Goal: Task Accomplishment & Management: Manage account settings

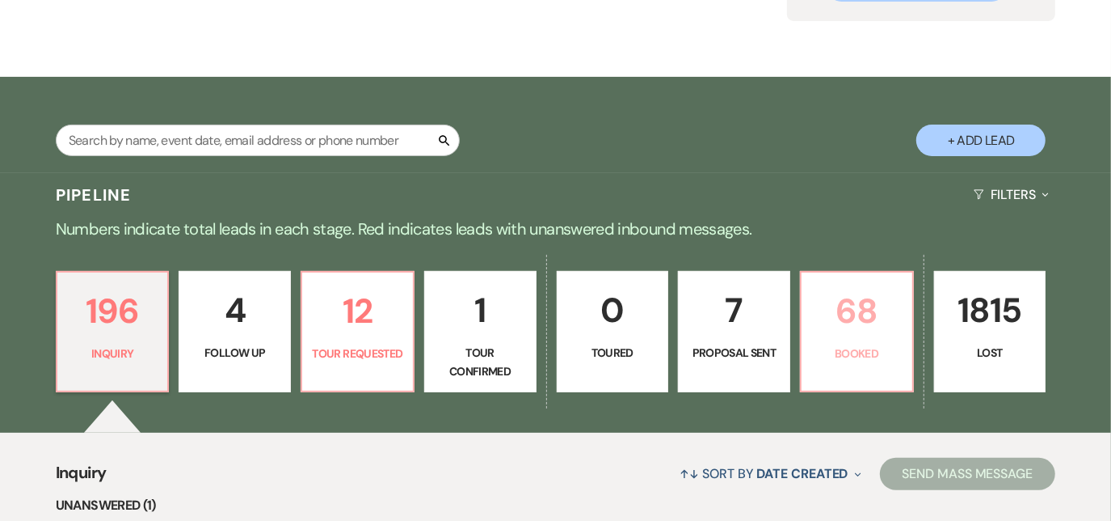
click at [849, 343] on link "68 Booked" at bounding box center [857, 331] width 114 height 121
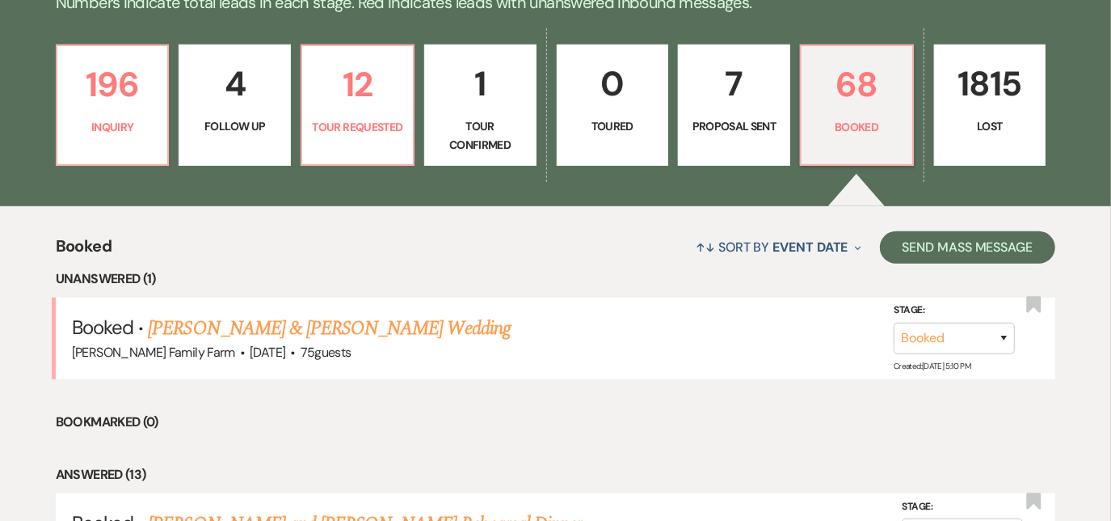
scroll to position [428, 0]
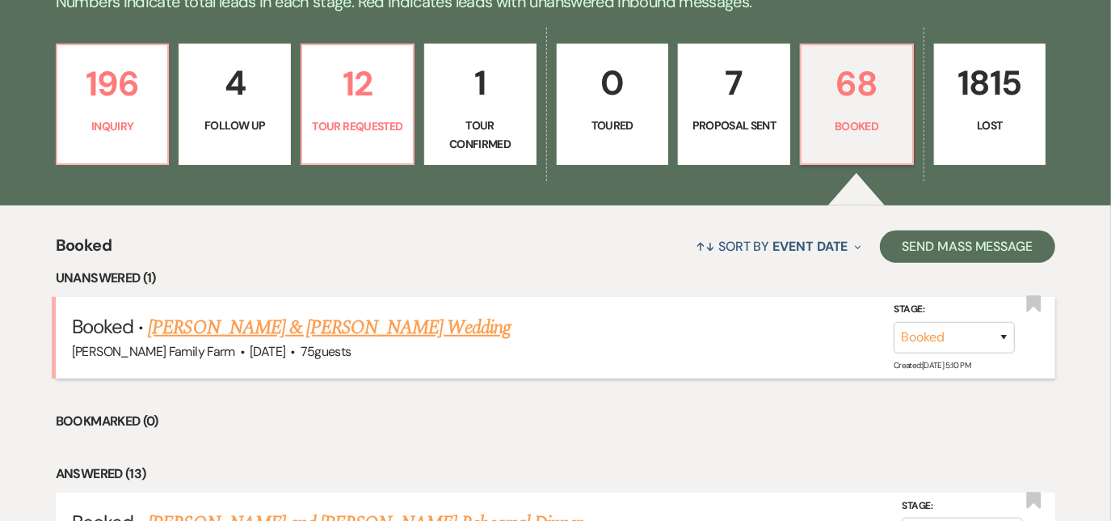
click at [300, 336] on link "[PERSON_NAME] & [PERSON_NAME] Wedding" at bounding box center [329, 327] width 362 height 29
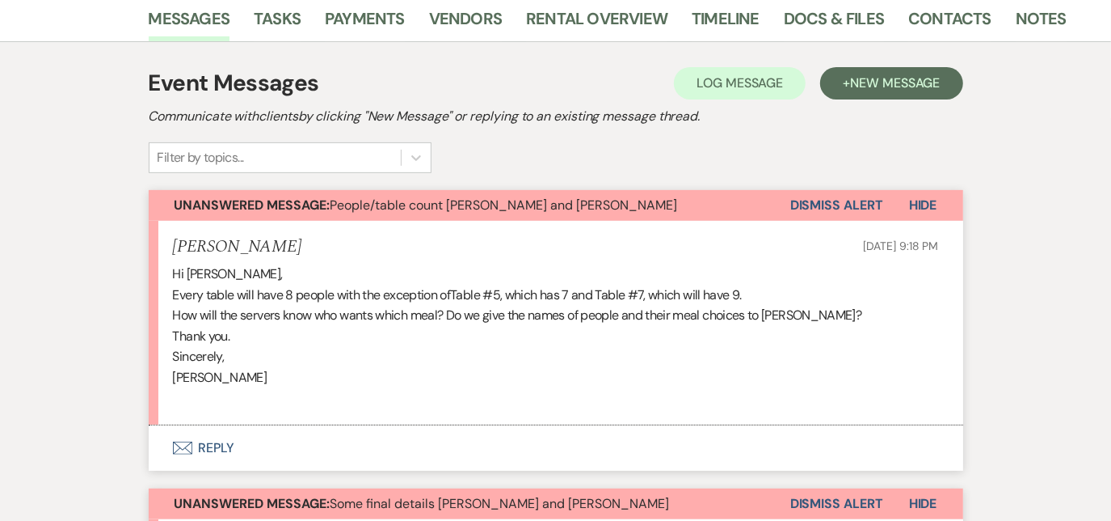
scroll to position [294, 0]
click at [216, 444] on button "Envelope Reply" at bounding box center [556, 446] width 815 height 45
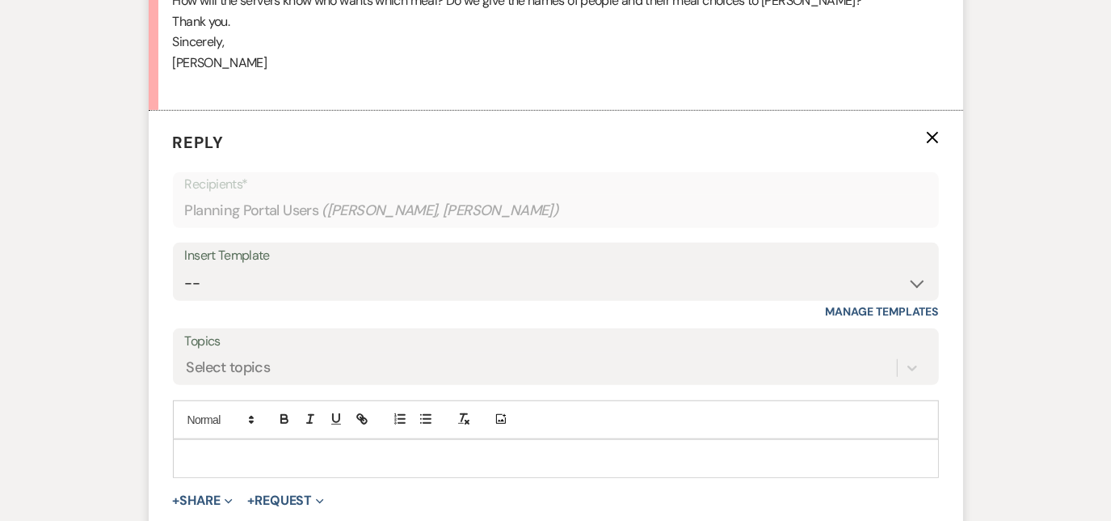
scroll to position [625, 0]
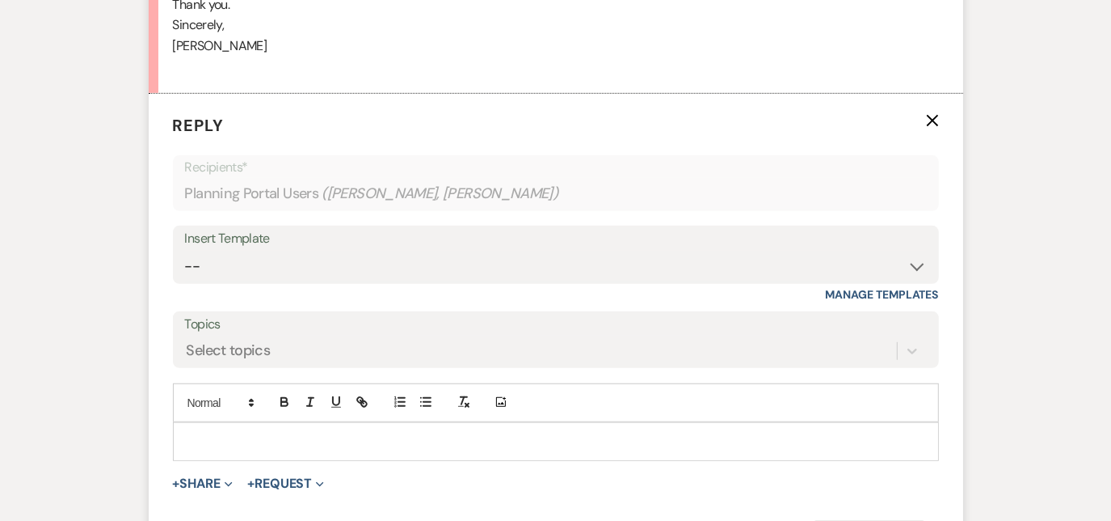
click at [259, 433] on p at bounding box center [556, 441] width 740 height 18
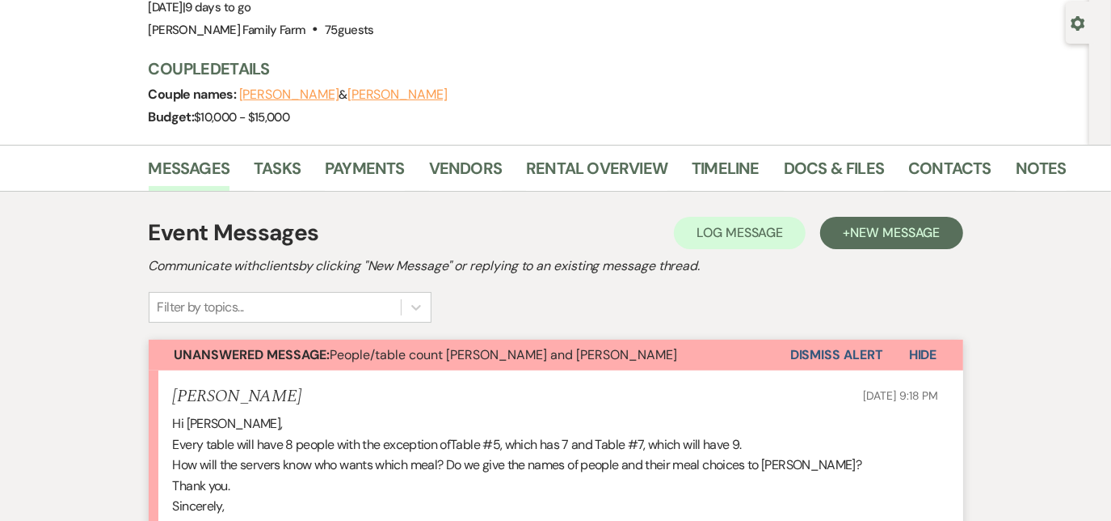
scroll to position [0, 0]
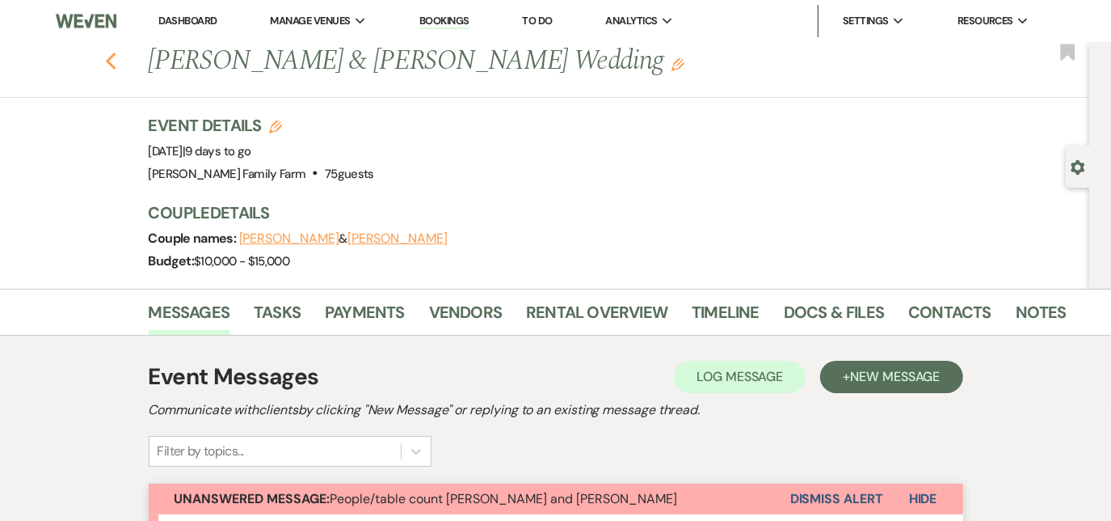
click at [116, 66] on use "button" at bounding box center [110, 62] width 11 height 18
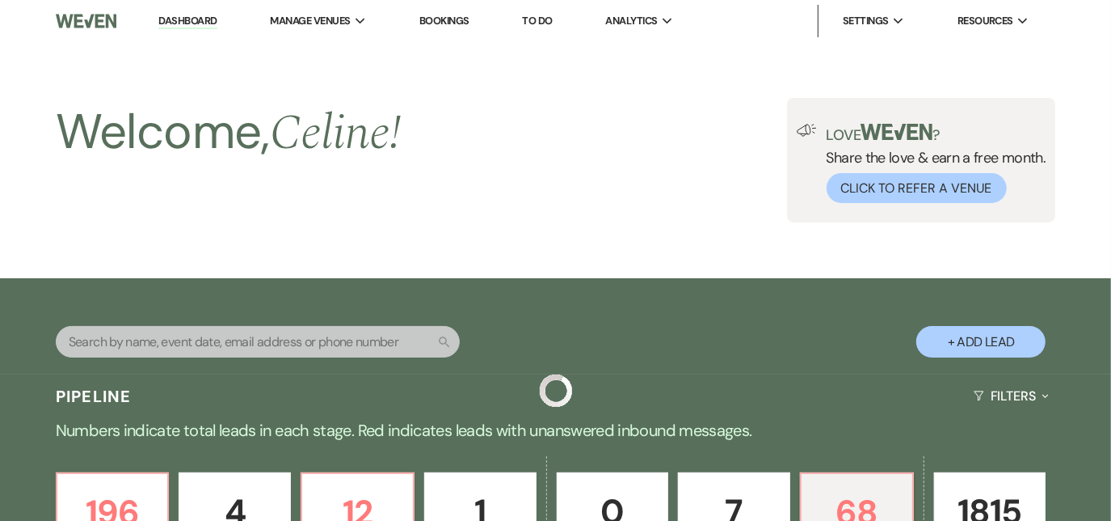
scroll to position [428, 0]
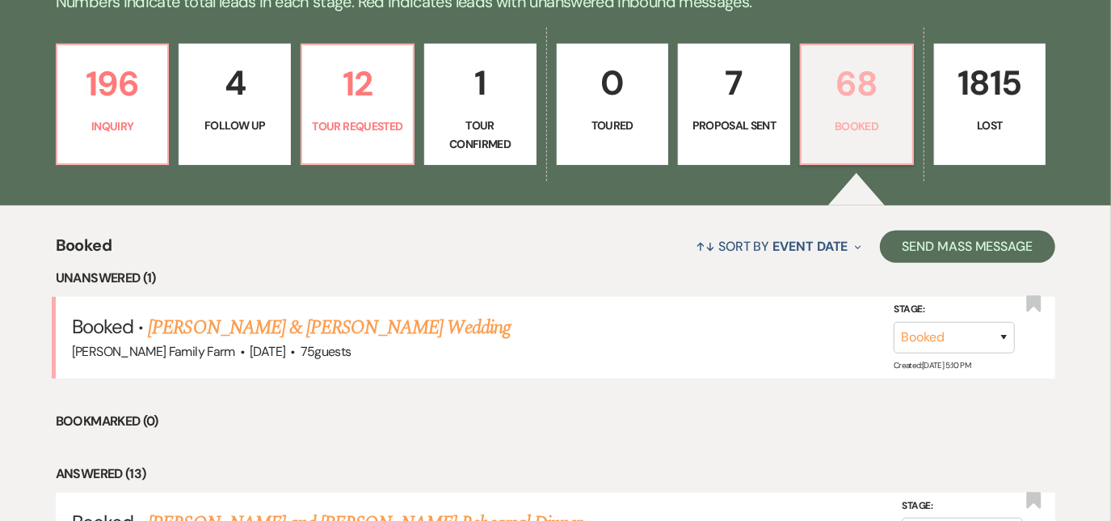
click at [866, 138] on link "68 Booked" at bounding box center [857, 104] width 114 height 121
click at [310, 327] on link "[PERSON_NAME] & [PERSON_NAME] Wedding" at bounding box center [329, 327] width 362 height 29
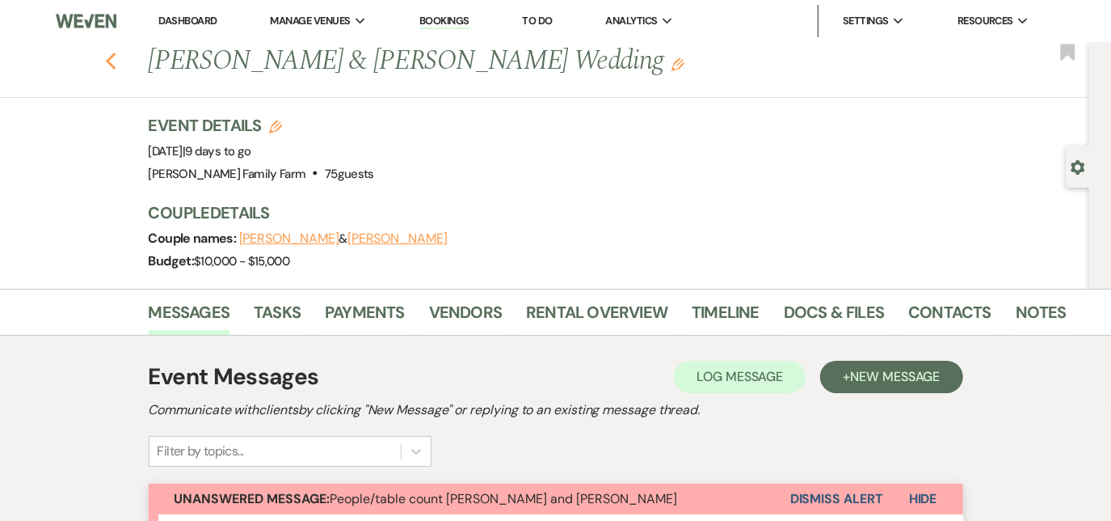
click at [116, 61] on icon "Previous" at bounding box center [111, 61] width 12 height 19
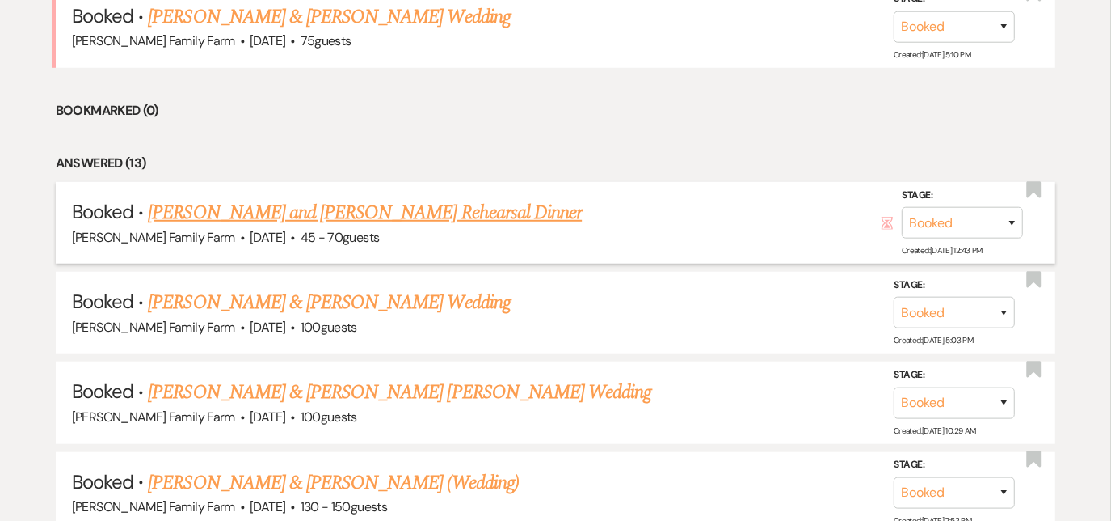
scroll to position [745, 0]
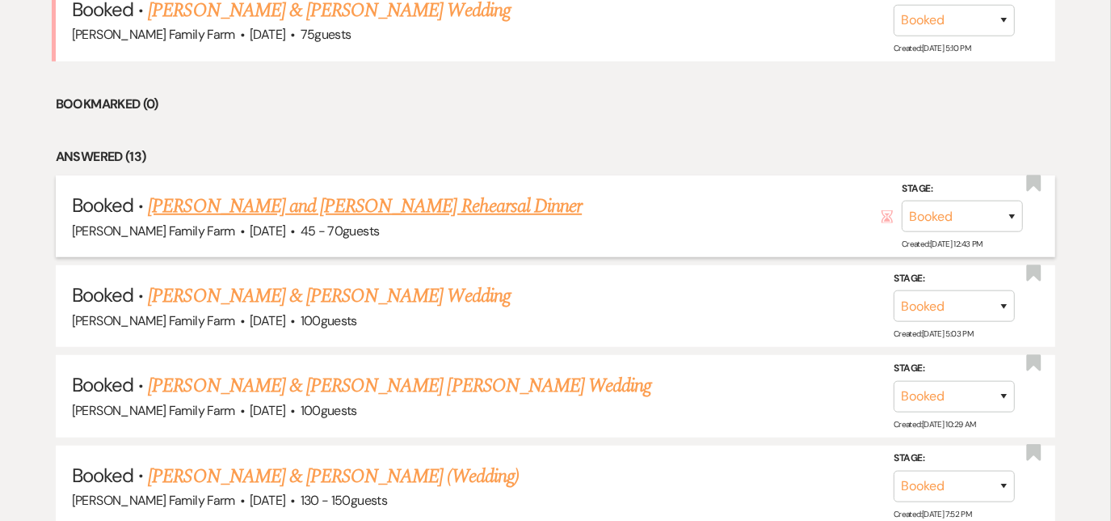
click at [214, 201] on link "[PERSON_NAME] and [PERSON_NAME] Rehearsal Dinner" at bounding box center [365, 206] width 434 height 29
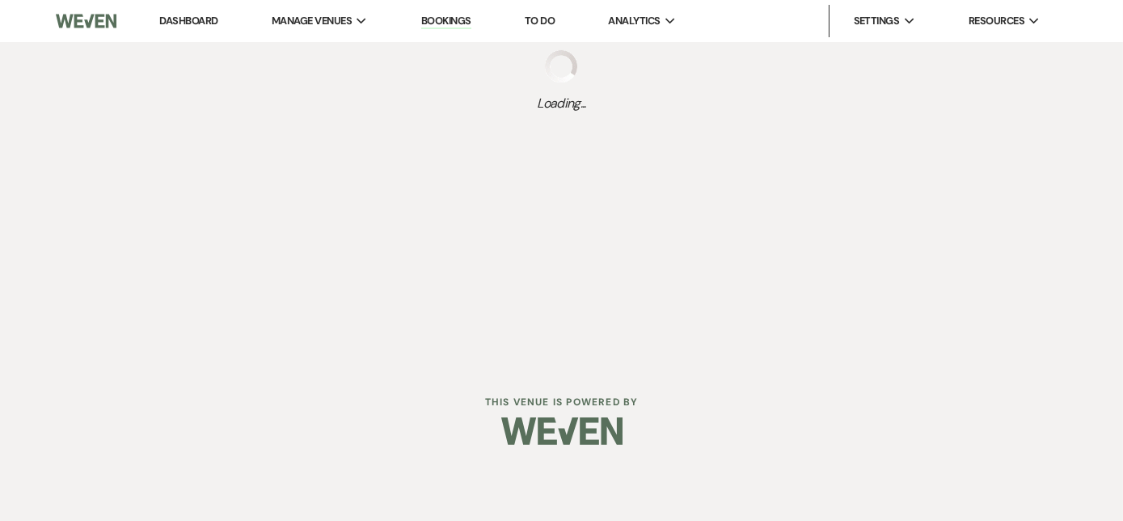
select select "5"
select select "11"
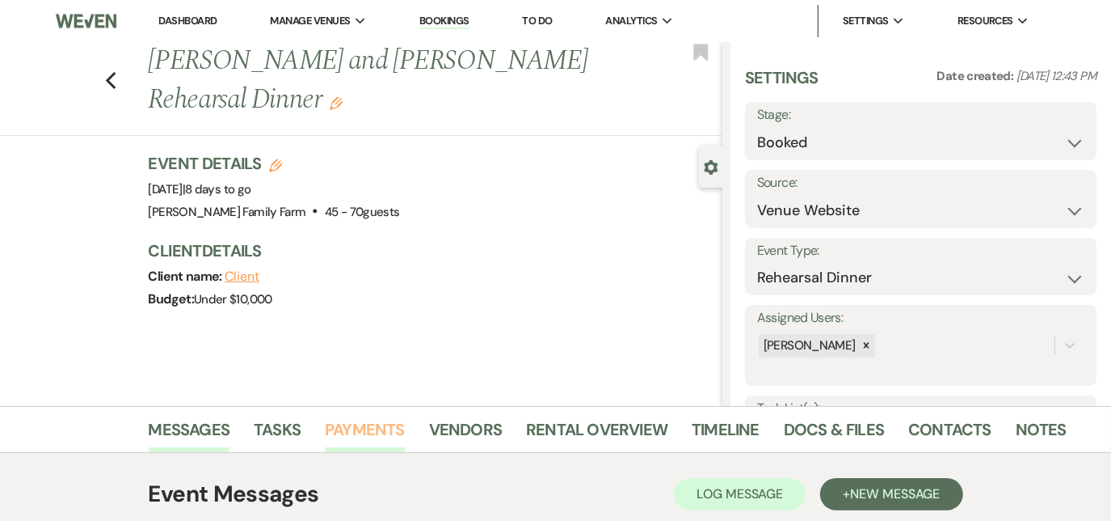
click at [364, 432] on link "Payments" at bounding box center [365, 434] width 80 height 36
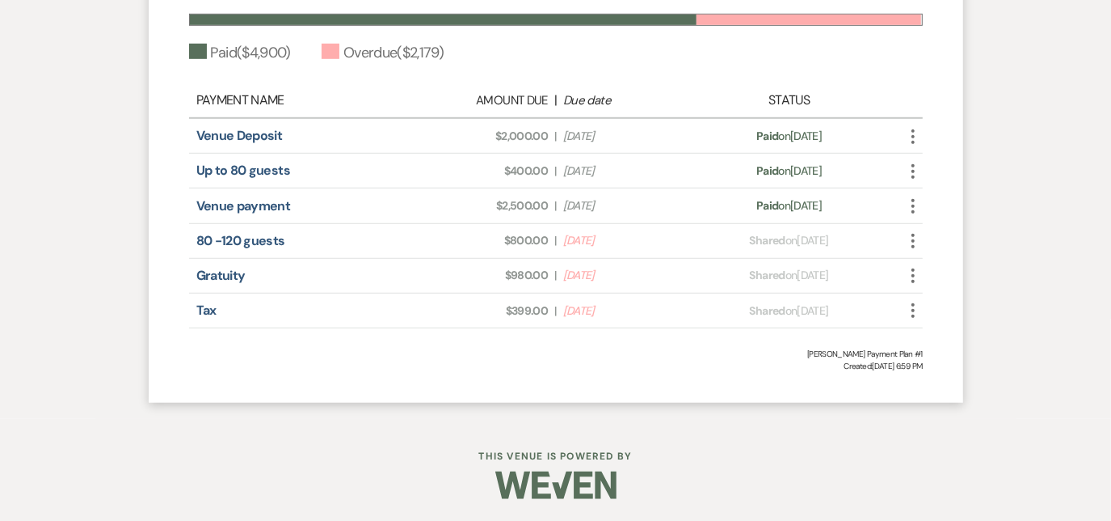
scroll to position [703, 0]
click at [913, 276] on icon "More" at bounding box center [913, 275] width 19 height 19
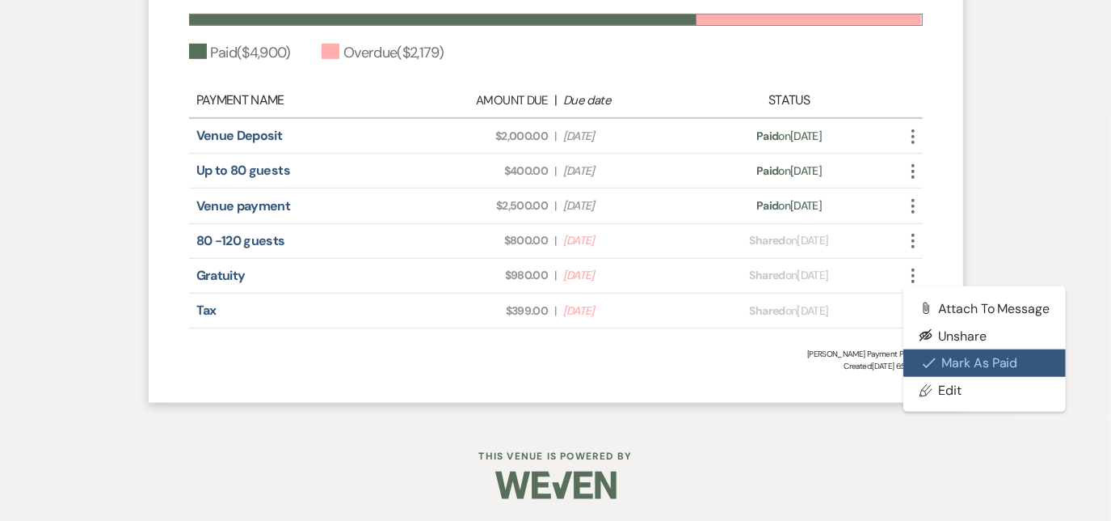
click at [946, 358] on button "Check [PERSON_NAME] [PERSON_NAME] as Paid" at bounding box center [985, 362] width 163 height 27
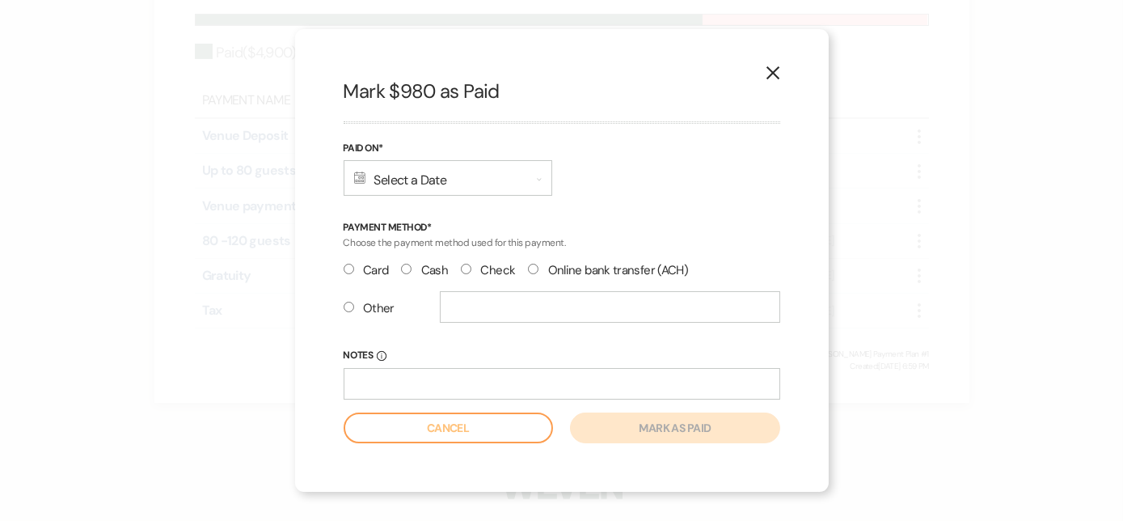
click at [394, 176] on div "Calendar Select a Date Expand" at bounding box center [448, 178] width 209 height 36
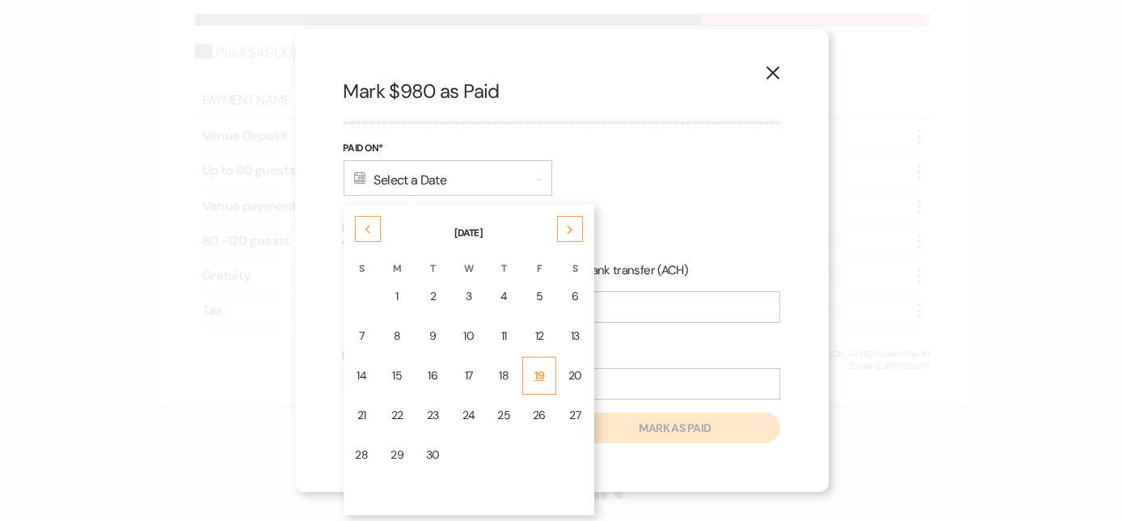
click at [537, 375] on div "19" at bounding box center [539, 375] width 13 height 17
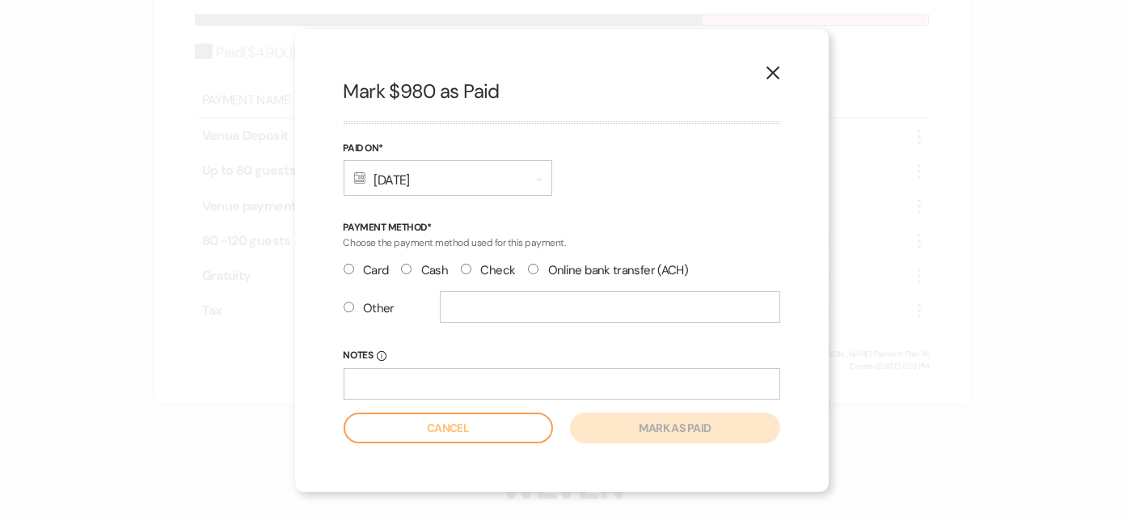
click at [470, 268] on input "Check" at bounding box center [466, 269] width 11 height 11
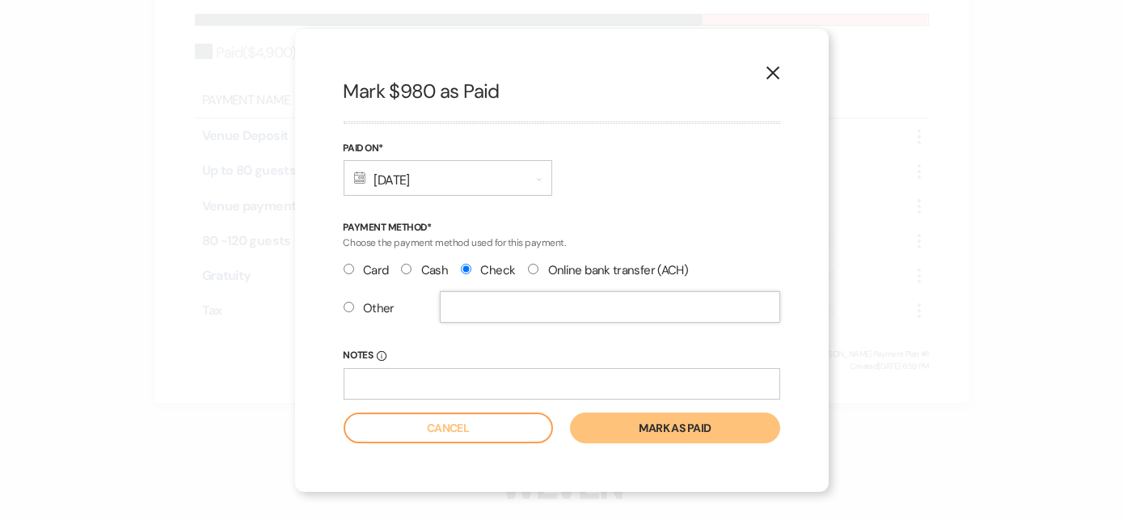
click at [476, 311] on input "text" at bounding box center [610, 307] width 340 height 32
radio input "false"
radio input "true"
type input "6150"
drag, startPoint x: 476, startPoint y: 311, endPoint x: 395, endPoint y: 312, distance: 80.8
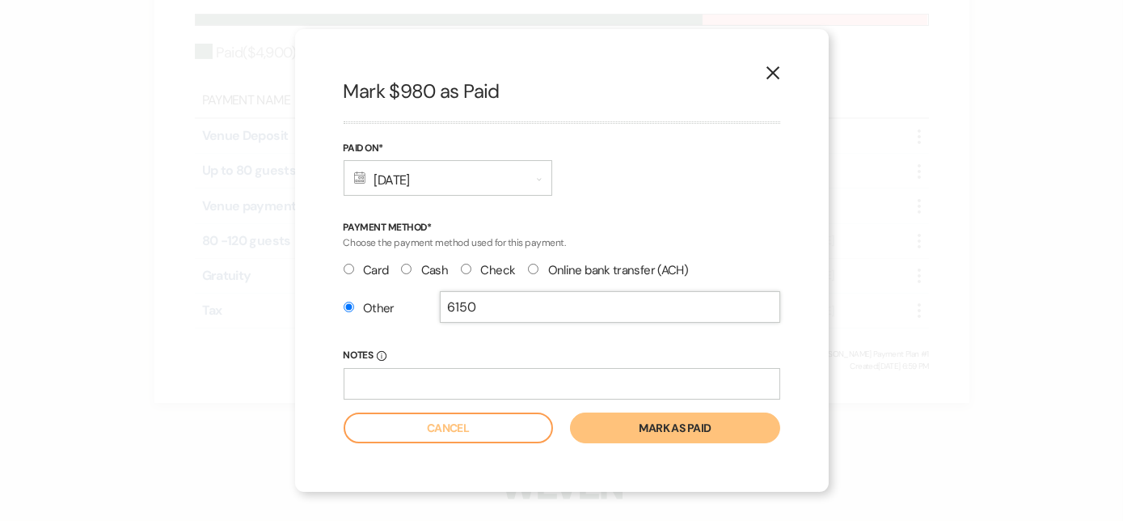
click at [395, 312] on div "Other 6150" at bounding box center [562, 313] width 437 height 44
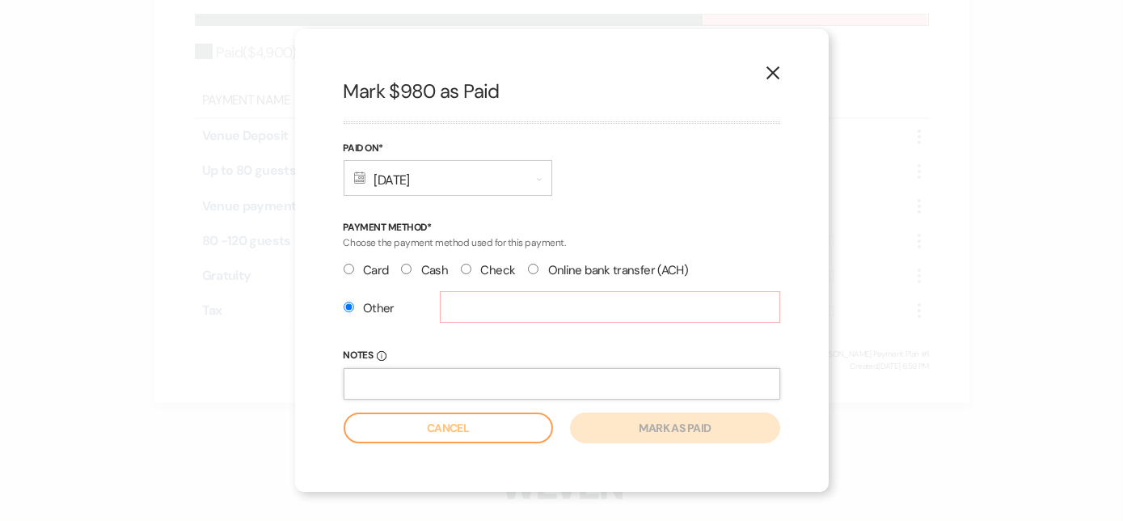
click at [385, 382] on input "Notes Info" at bounding box center [562, 384] width 437 height 32
paste input "6150"
type input "6150"
click at [463, 268] on input "Check" at bounding box center [466, 269] width 11 height 11
radio input "true"
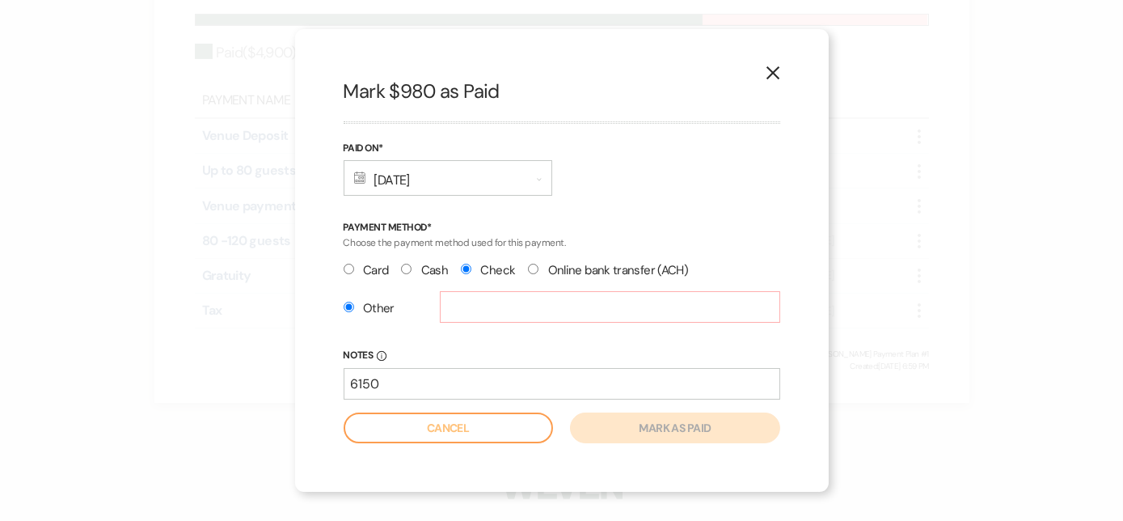
radio input "false"
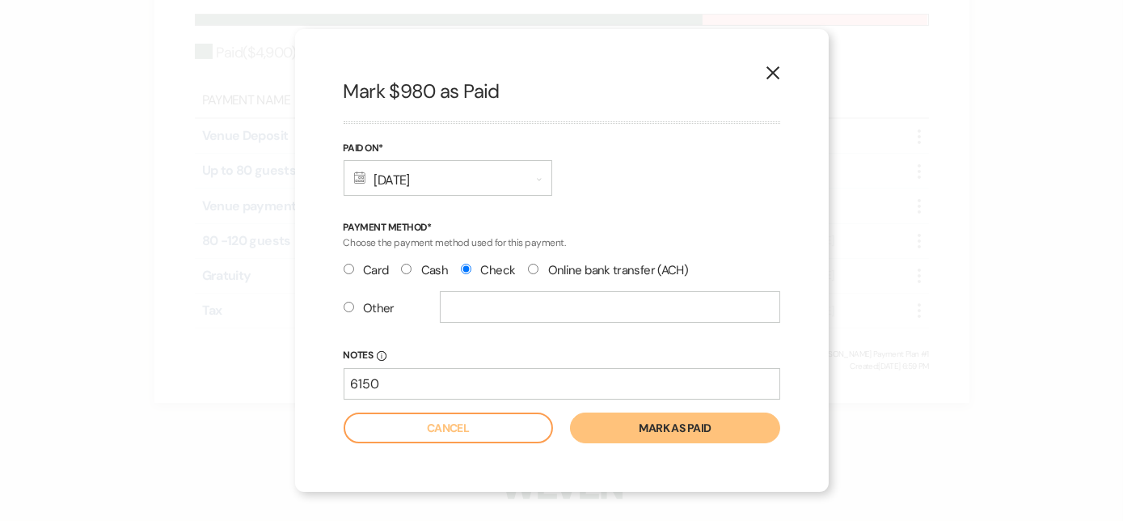
click at [642, 420] on button "Mark as paid" at bounding box center [674, 427] width 209 height 31
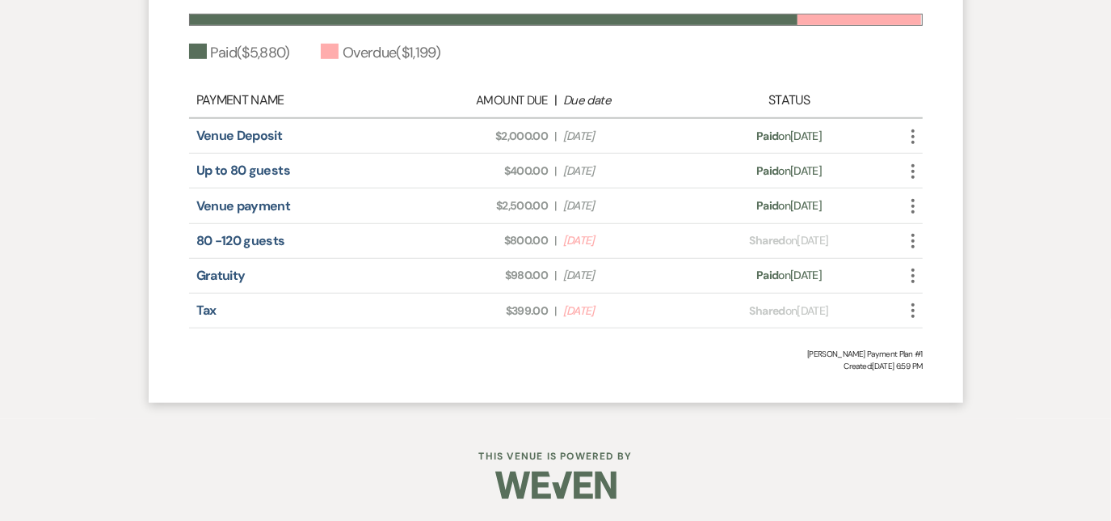
click at [912, 310] on use "button" at bounding box center [913, 310] width 3 height 15
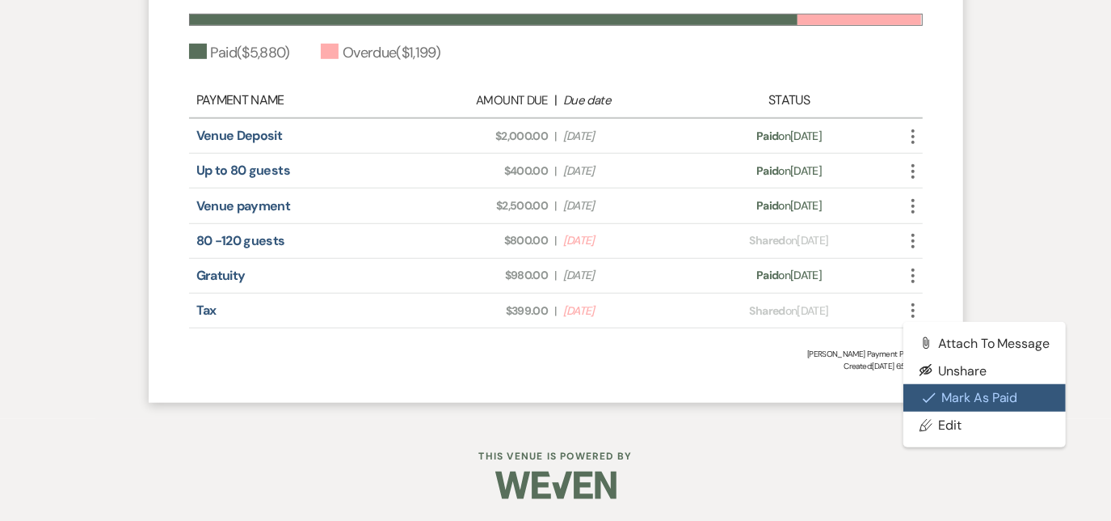
click at [940, 397] on button "Check [PERSON_NAME] [PERSON_NAME] as Paid" at bounding box center [985, 397] width 163 height 27
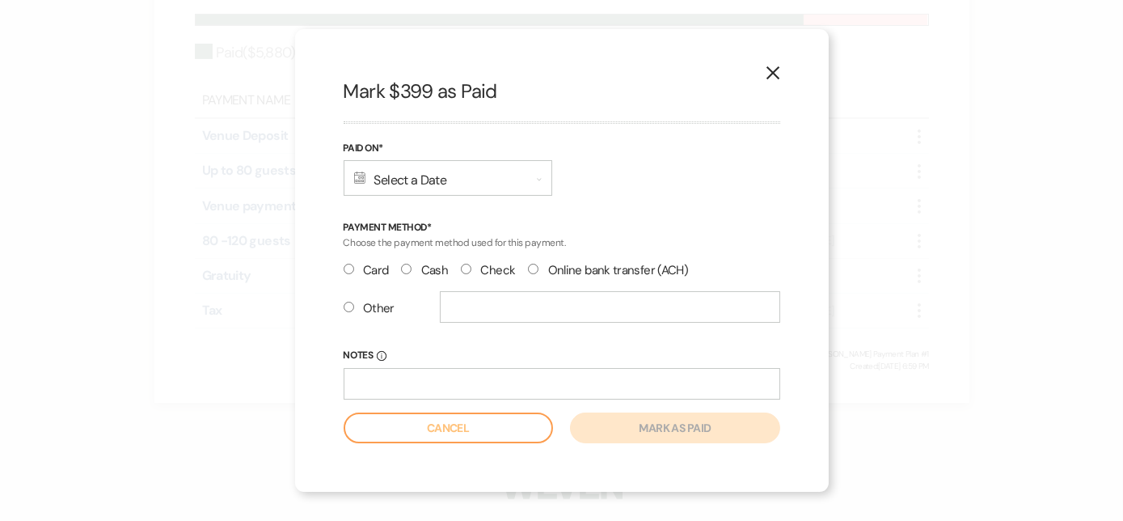
click at [373, 182] on div "Calendar Select a Date Expand" at bounding box center [448, 178] width 209 height 36
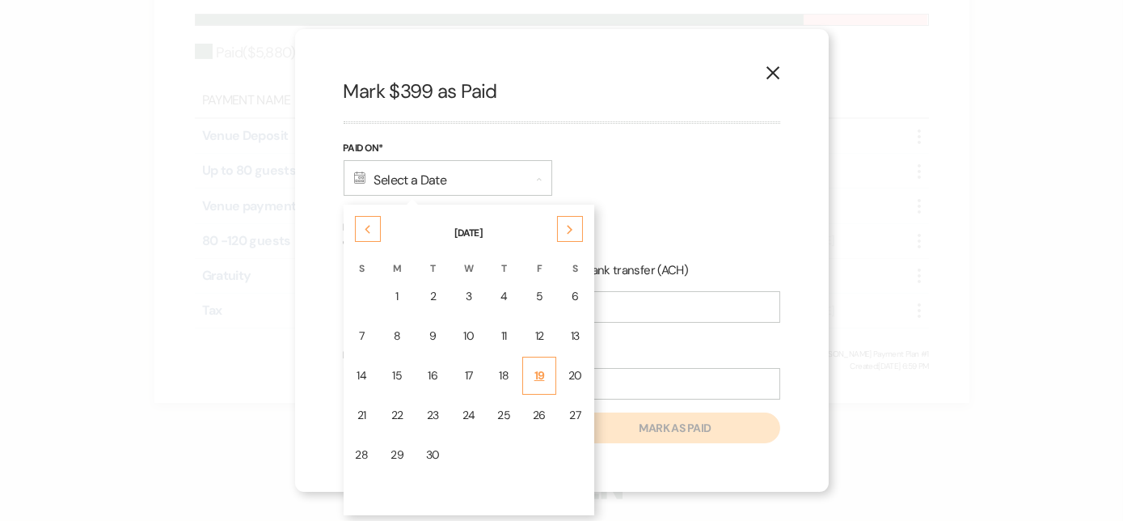
click at [533, 379] on div "19" at bounding box center [539, 375] width 13 height 17
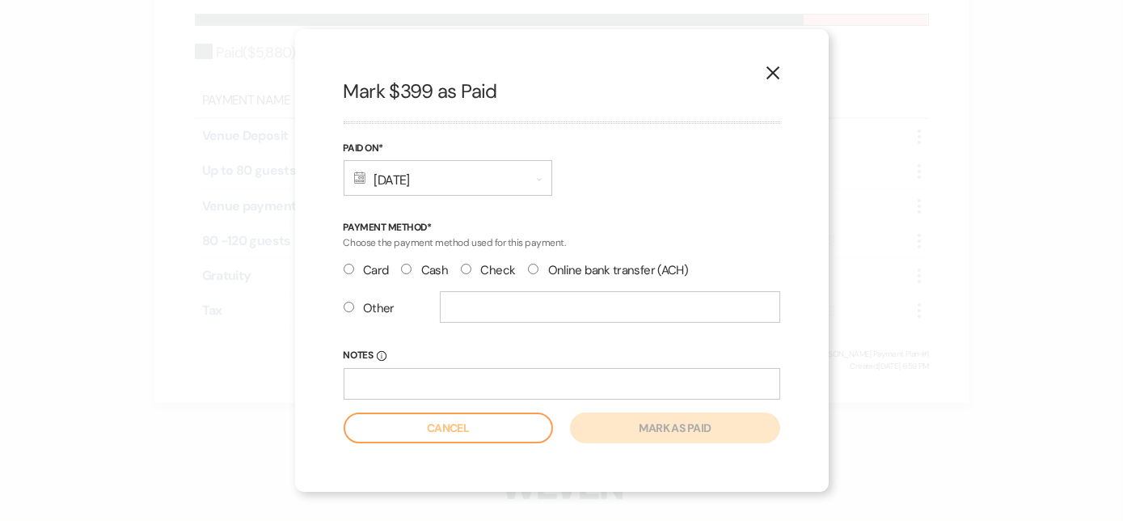
click at [474, 265] on label "Check" at bounding box center [488, 270] width 54 height 22
click at [471, 265] on input "Check" at bounding box center [466, 269] width 11 height 11
radio input "true"
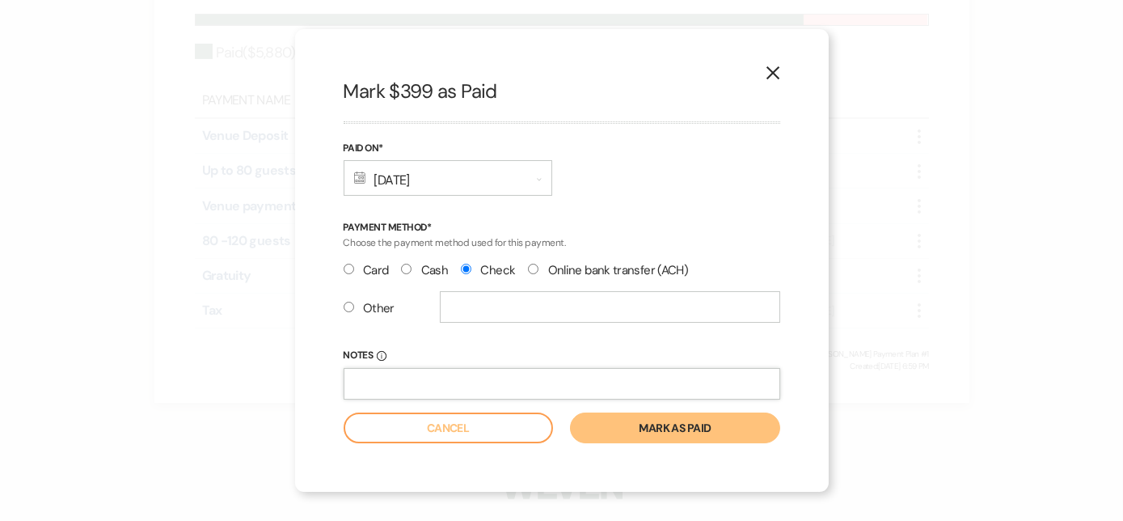
click at [424, 385] on input "Notes Info" at bounding box center [562, 384] width 437 height 32
type input "6150"
click at [627, 437] on button "Mark as paid" at bounding box center [674, 427] width 209 height 31
